Goal: Check status: Check status

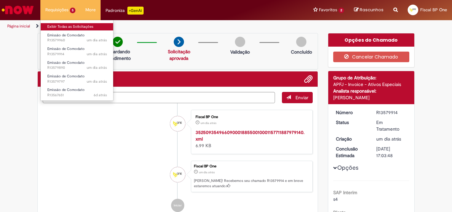
scroll to position [33, 0]
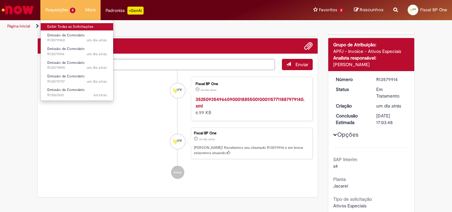
click at [60, 25] on link "Exibir Todas as Solicitações" at bounding box center [77, 26] width 73 height 7
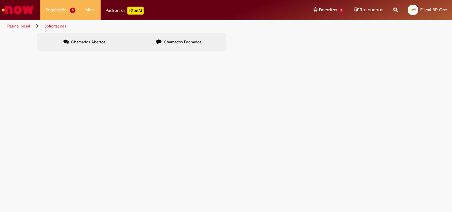
click at [0, 0] on input "Pesquisar" at bounding box center [0, 0] width 0 height 0
paste input "*********"
type input "*********"
click at [0, 0] on button "Pesquisar" at bounding box center [0, 0] width 0 height 0
click at [0, 0] on span "Pesquisar" at bounding box center [0, 0] width 0 height 0
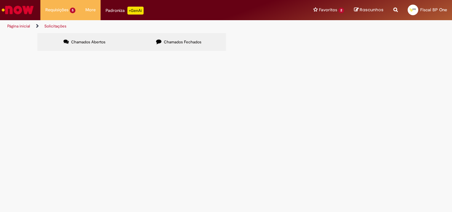
click at [177, 46] on label "Chamados Fechados" at bounding box center [179, 42] width 94 height 18
click at [0, 0] on input "Pesquisar" at bounding box center [0, 0] width 0 height 0
paste input "*********"
type input "*********"
click at [0, 0] on button "Pesquisar" at bounding box center [0, 0] width 0 height 0
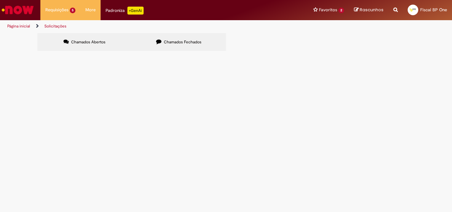
click at [0, 0] on span "Pesquisar" at bounding box center [0, 0] width 0 height 0
click at [0, 0] on td "emissao comodato" at bounding box center [0, 0] width 0 height 0
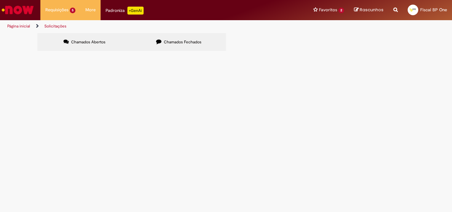
click at [0, 0] on td "emissao comodato" at bounding box center [0, 0] width 0 height 0
click at [0, 0] on span "emissao comodato" at bounding box center [0, 0] width 0 height 0
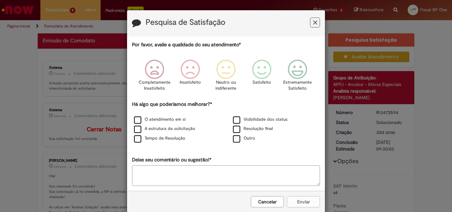
drag, startPoint x: 308, startPoint y: 15, endPoint x: 311, endPoint y: 20, distance: 5.8
click at [309, 18] on div "Pesquisa de Satisfação" at bounding box center [226, 23] width 198 height 26
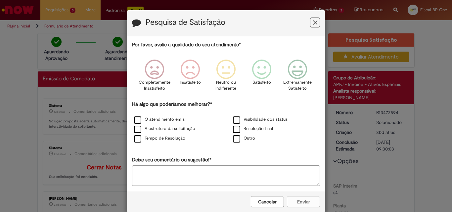
click at [313, 22] on icon "Feedback" at bounding box center [315, 22] width 4 height 7
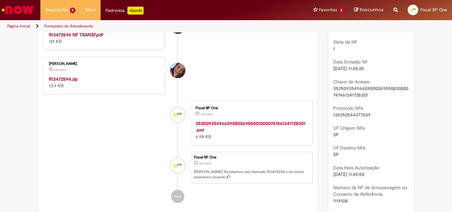
scroll to position [298, 0]
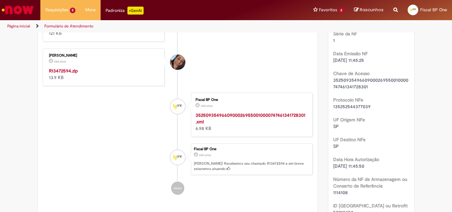
click at [256, 115] on strong "35250935496609000269550010000747461341728301.xml" at bounding box center [250, 118] width 110 height 13
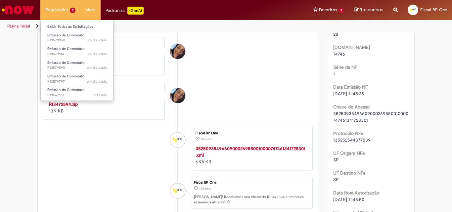
scroll to position [198, 0]
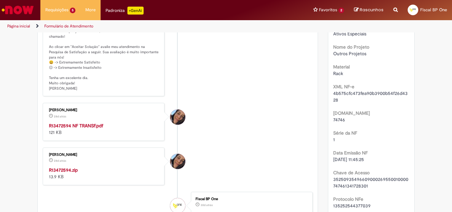
click at [204, 144] on ul "S Sistema 17d atrás 17 dias atrás Comentários adicionais Solução proposta aceit…" at bounding box center [178, 97] width 270 height 407
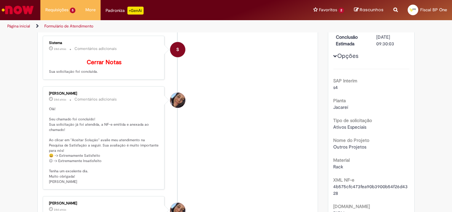
scroll to position [0, 0]
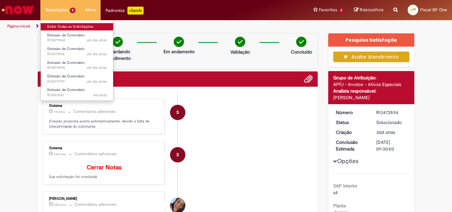
click at [75, 28] on link "Exibir Todas as Solicitações" at bounding box center [77, 26] width 73 height 7
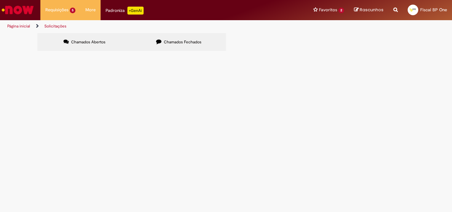
drag, startPoint x: 334, startPoint y: 80, endPoint x: 330, endPoint y: 66, distance: 14.8
click at [0, 0] on div "Itens solicitados Exportar como PDF Exportar como Excel Exportar como CSV Itens…" at bounding box center [0, 0] width 0 height 0
click at [184, 41] on span "Chamados Fechados" at bounding box center [183, 41] width 38 height 5
click at [0, 0] on button at bounding box center [0, 0] width 0 height 0
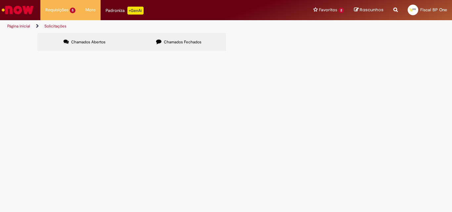
click at [0, 0] on input "Pesquisar" at bounding box center [0, 0] width 0 height 0
paste input "*********"
drag, startPoint x: 360, startPoint y: 62, endPoint x: 367, endPoint y: 63, distance: 7.4
click at [0, 0] on div "*********" at bounding box center [0, 0] width 0 height 0
type input "*********"
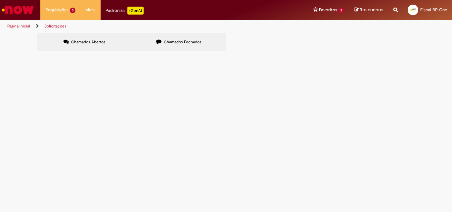
click at [0, 0] on button "Pesquisar" at bounding box center [0, 0] width 0 height 0
click at [0, 0] on span "Pesquisar" at bounding box center [0, 0] width 0 height 0
drag, startPoint x: 369, startPoint y: 66, endPoint x: 368, endPoint y: 69, distance: 3.5
click at [0, 0] on span "Pesquisar" at bounding box center [0, 0] width 0 height 0
